Goal: Task Accomplishment & Management: Manage account settings

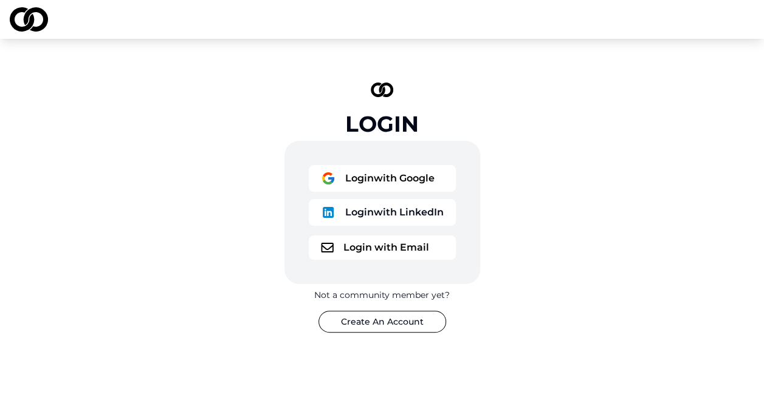
click at [366, 185] on button "Login with Google" at bounding box center [382, 178] width 147 height 27
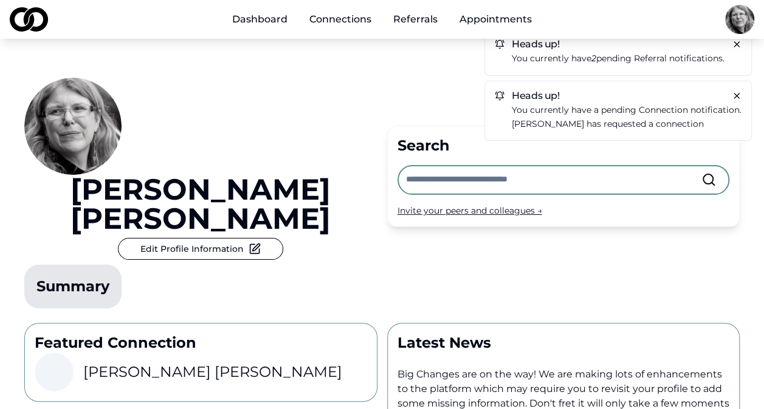
click at [626, 61] on span "You currently have 2 pending referral notifications." at bounding box center [618, 58] width 213 height 11
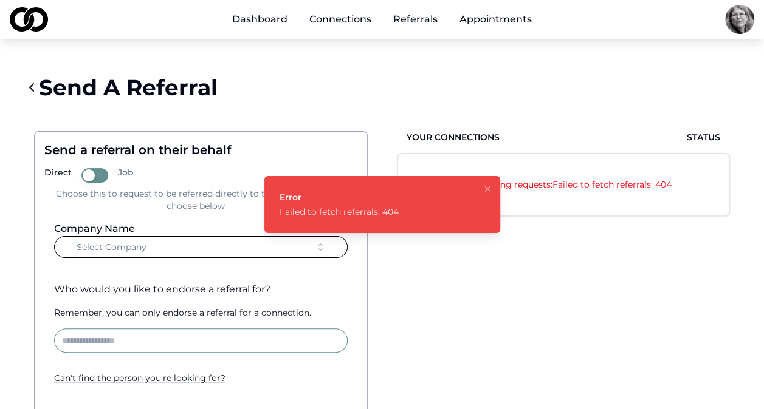
click at [279, 24] on link "Dashboard" at bounding box center [259, 19] width 75 height 24
